Goal: Submit feedback/report problem

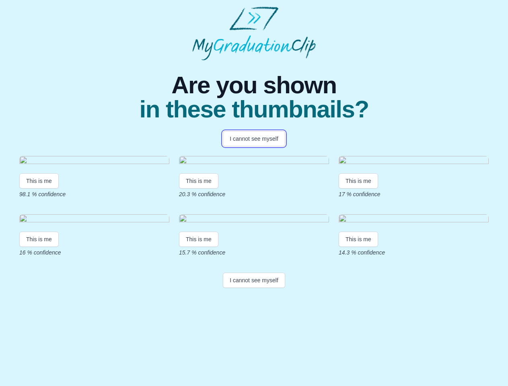
click at [254, 139] on button "I cannot see myself" at bounding box center [254, 138] width 62 height 15
click at [39, 253] on html "Are you shown in these thumbnails? I cannot see myself This is me 98.1 % confid…" at bounding box center [254, 149] width 508 height 298
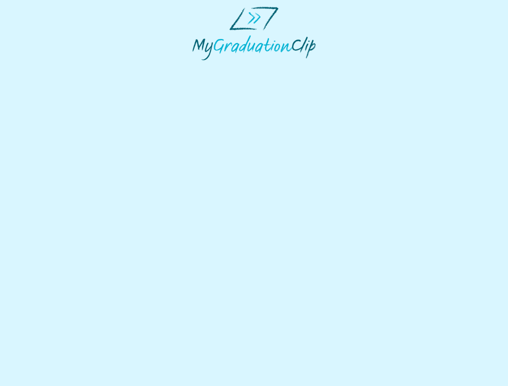
click at [200, 67] on html at bounding box center [254, 33] width 508 height 67
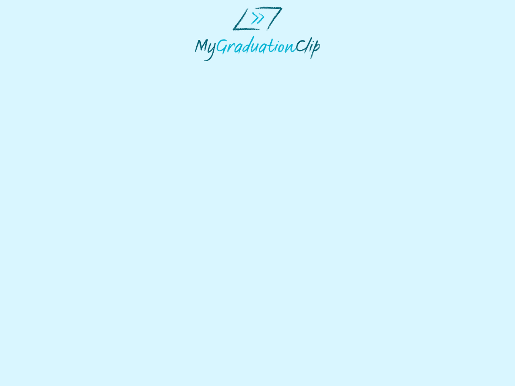
click at [361, 68] on html at bounding box center [257, 34] width 515 height 68
click at [39, 68] on html at bounding box center [257, 34] width 515 height 68
click at [200, 68] on html at bounding box center [257, 34] width 515 height 68
click at [361, 68] on html at bounding box center [257, 34] width 515 height 68
